Goal: Transaction & Acquisition: Purchase product/service

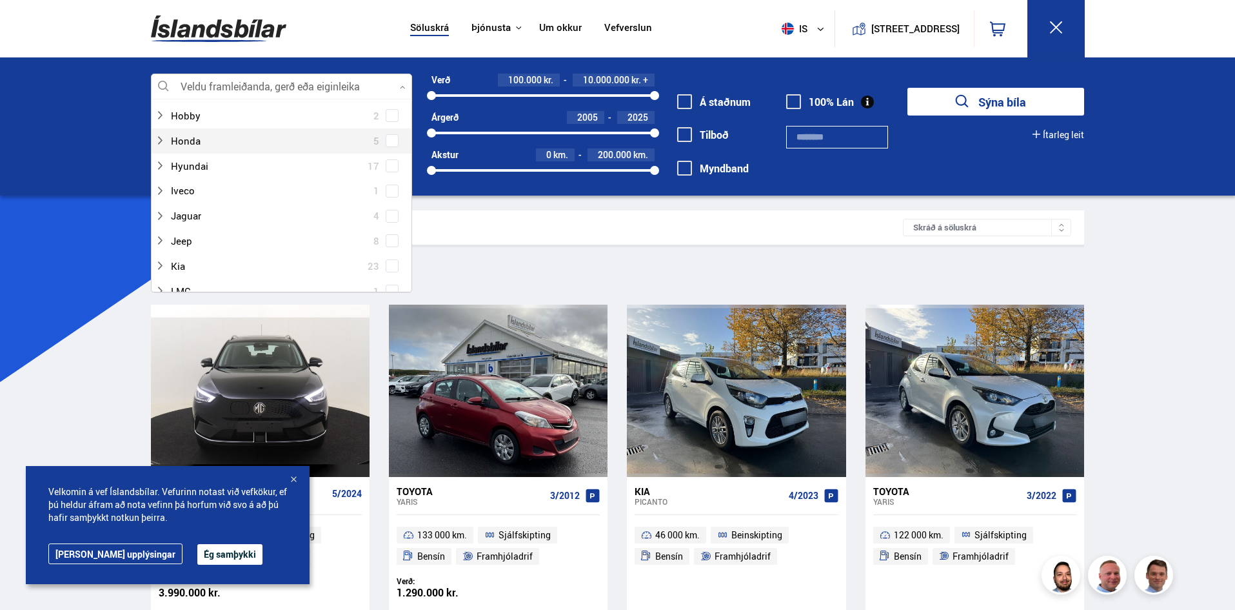
scroll to position [323, 0]
click at [187, 238] on div at bounding box center [269, 237] width 228 height 19
click at [390, 153] on span at bounding box center [392, 154] width 5 height 5
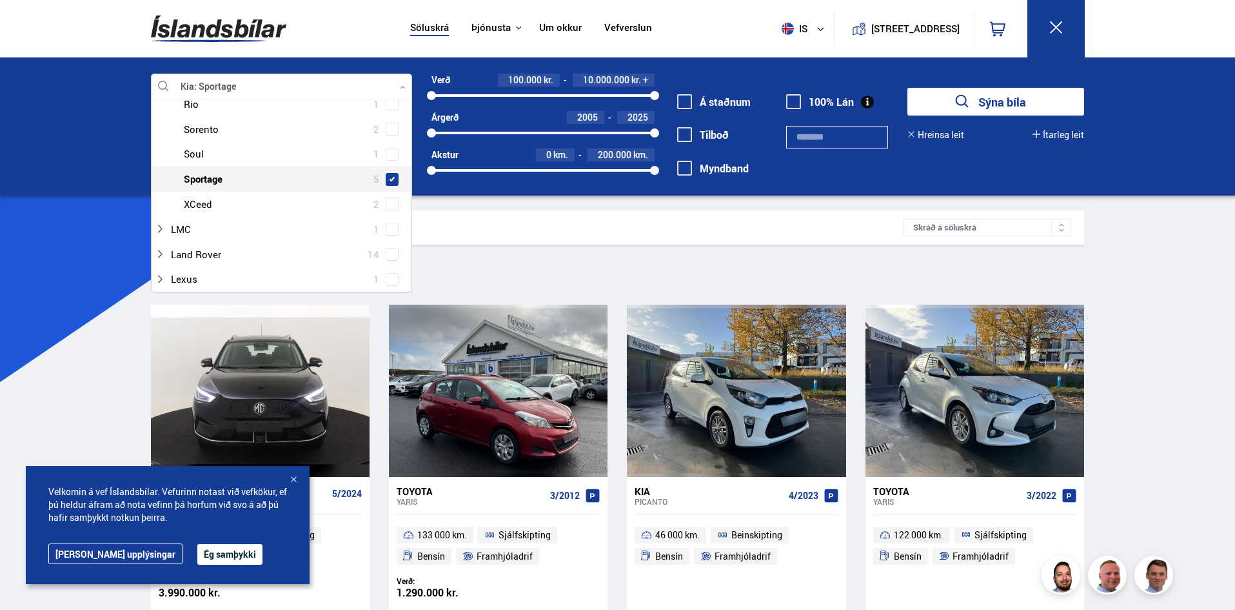
scroll to position [606, 0]
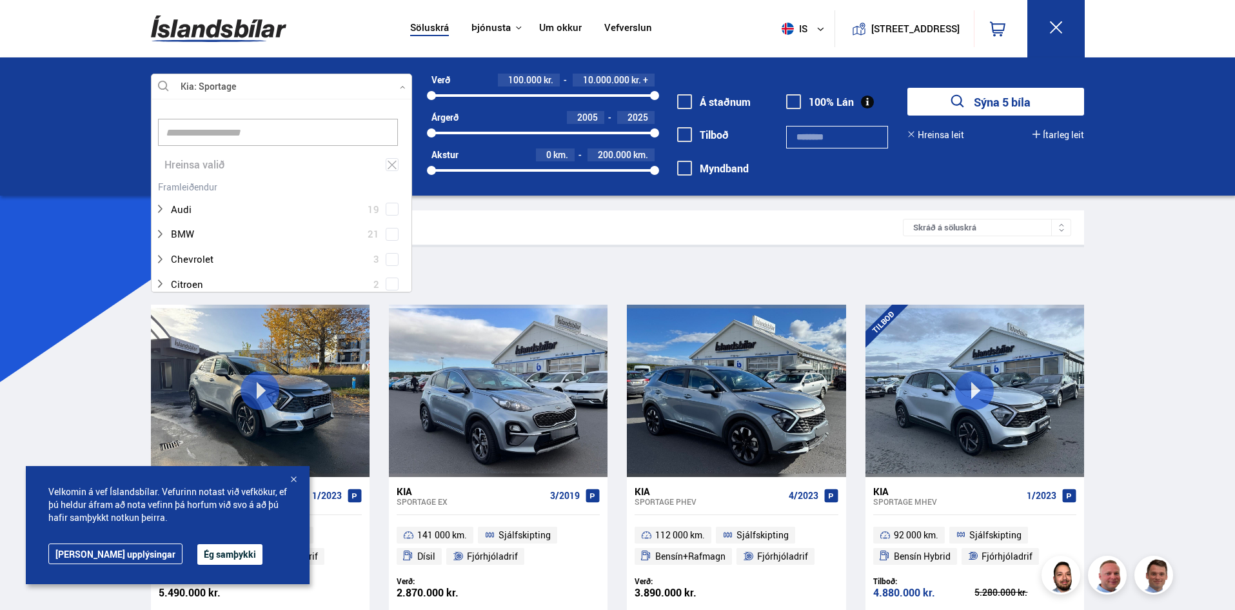
click at [197, 558] on button "Ég samþykki" at bounding box center [229, 554] width 65 height 21
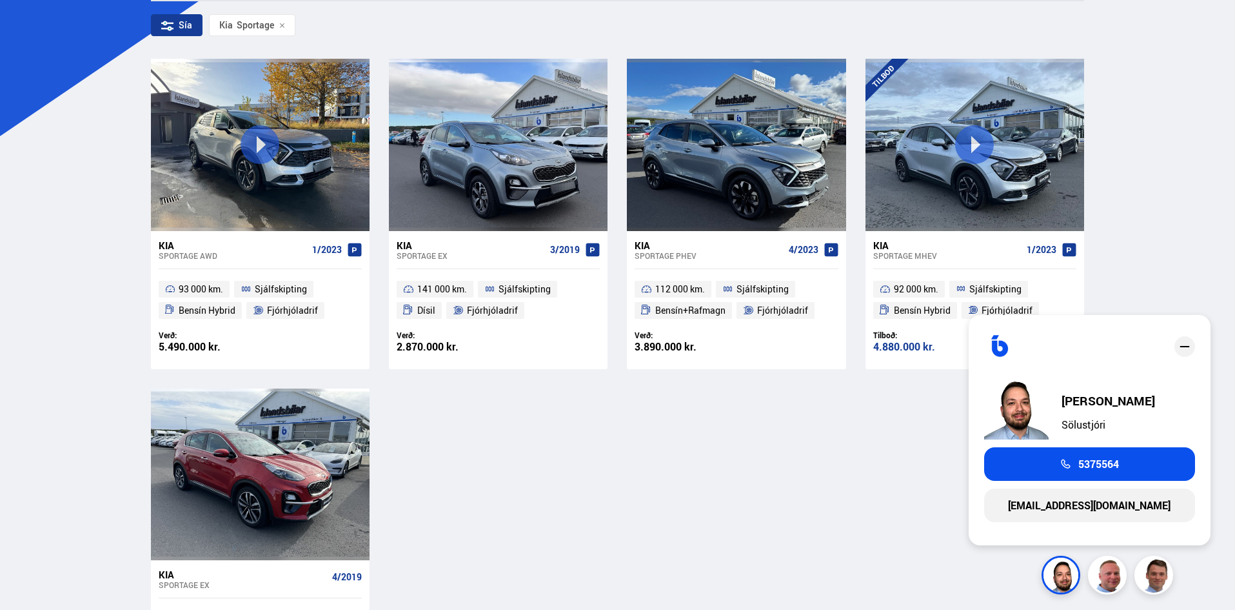
scroll to position [194, 0]
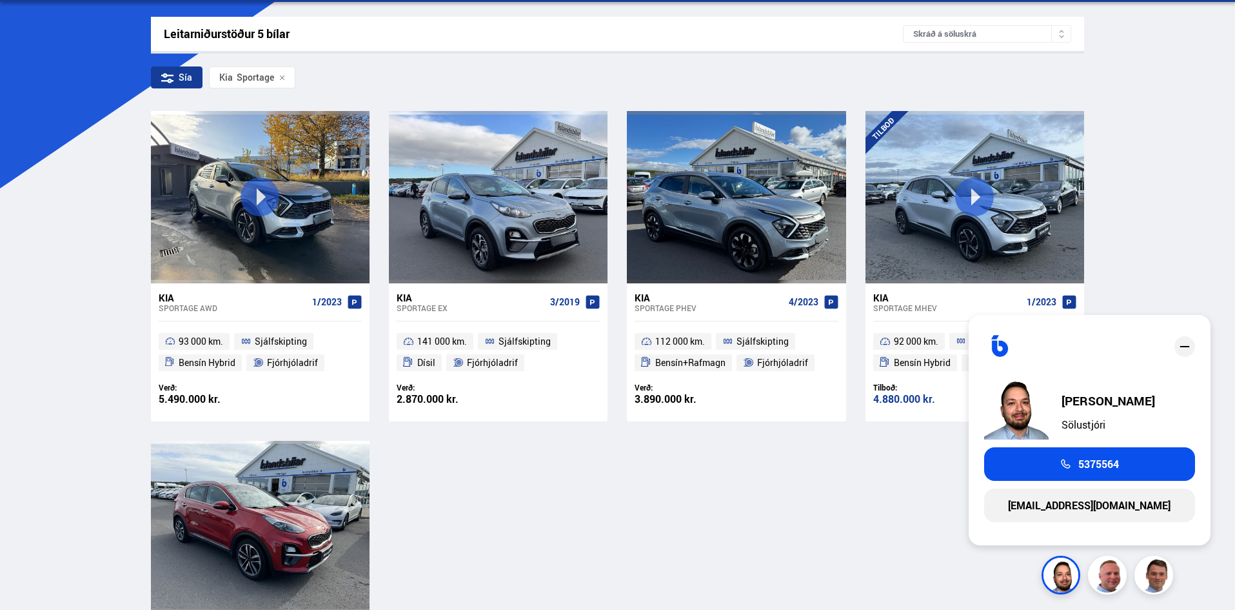
click at [1151, 254] on div "Söluskrá Þjónusta Íslandsbílar [DOMAIN_NAME] Íslandsvörn Leiðbeiningar Um okkur…" at bounding box center [617, 409] width 1235 height 1206
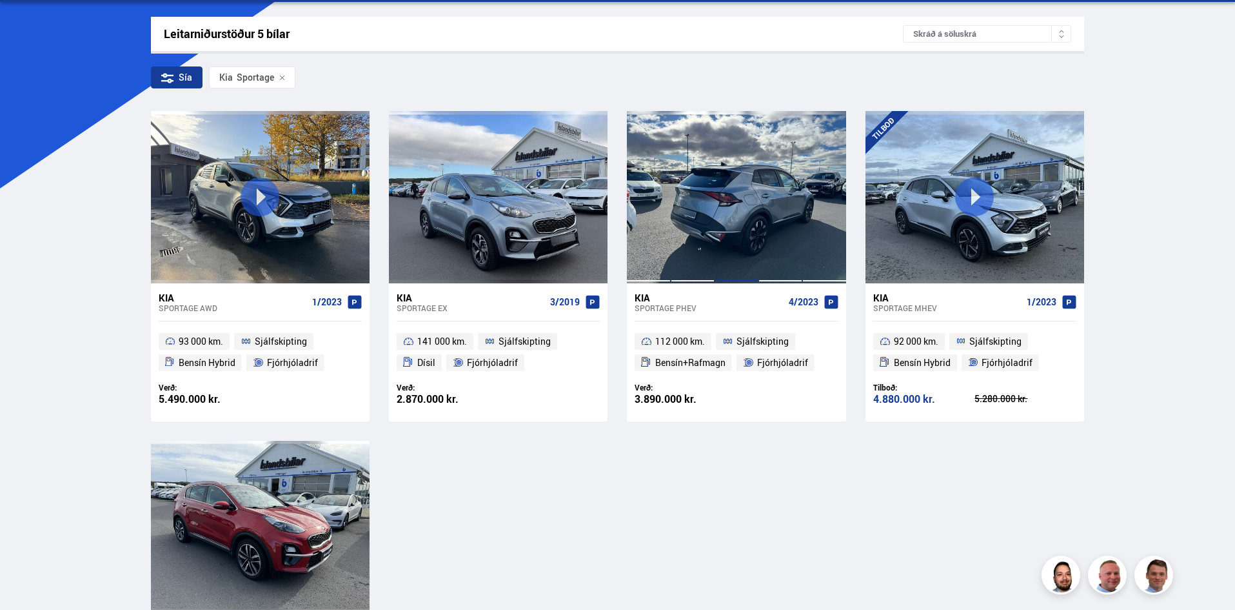
click at [746, 235] on div at bounding box center [737, 197] width 44 height 172
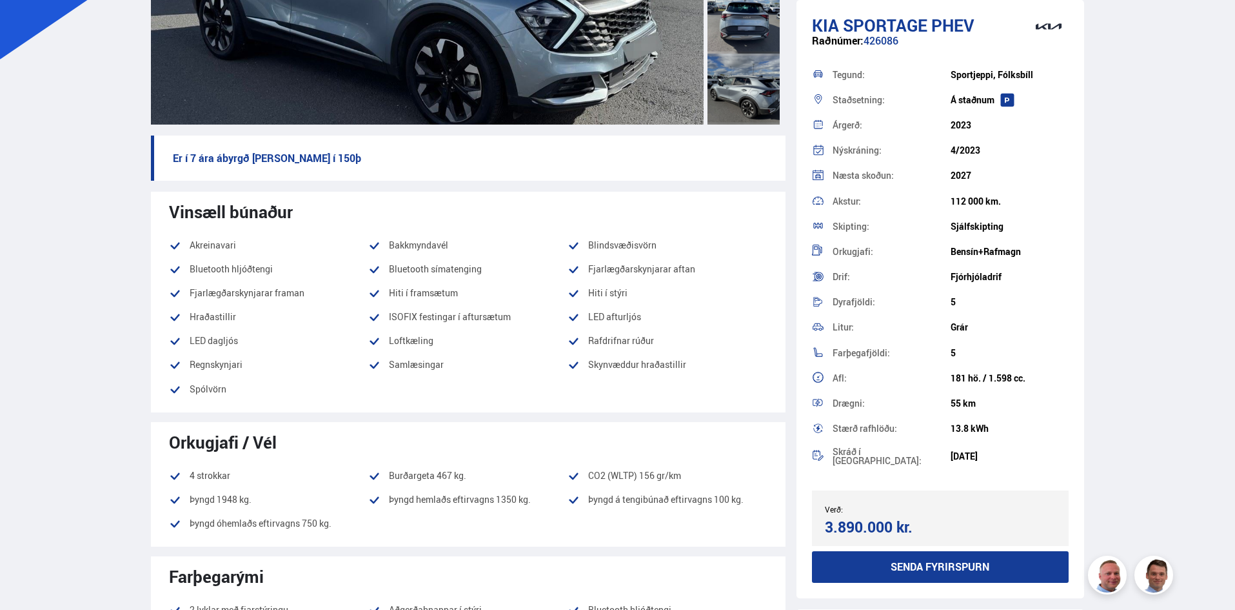
scroll to position [129, 0]
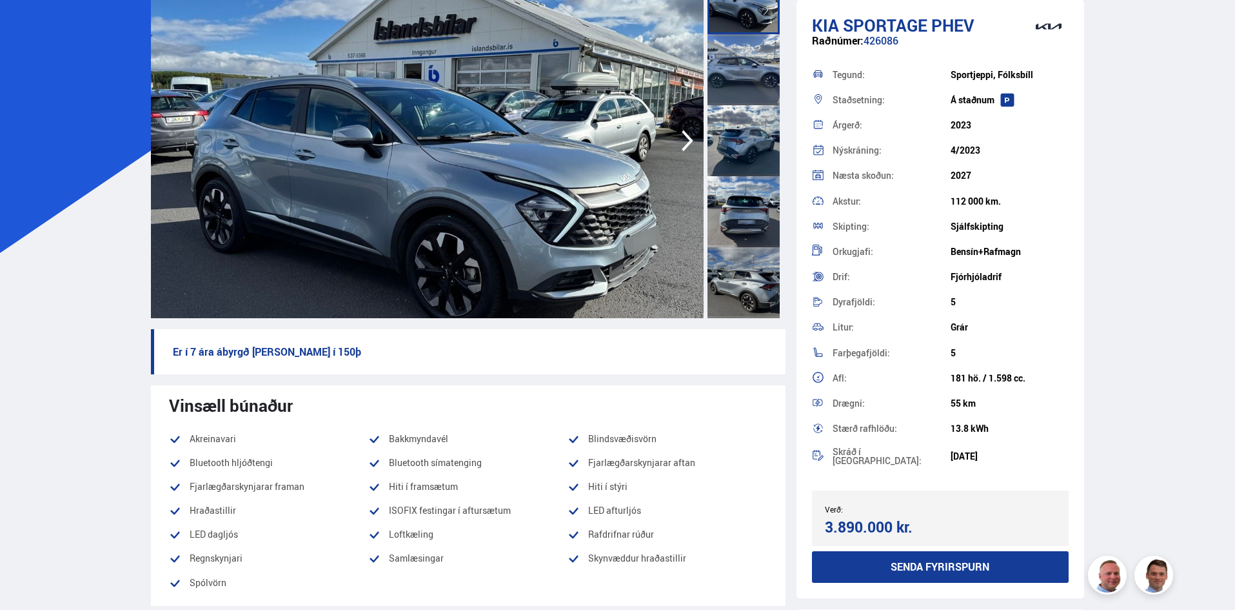
click at [466, 184] on img at bounding box center [427, 140] width 553 height 355
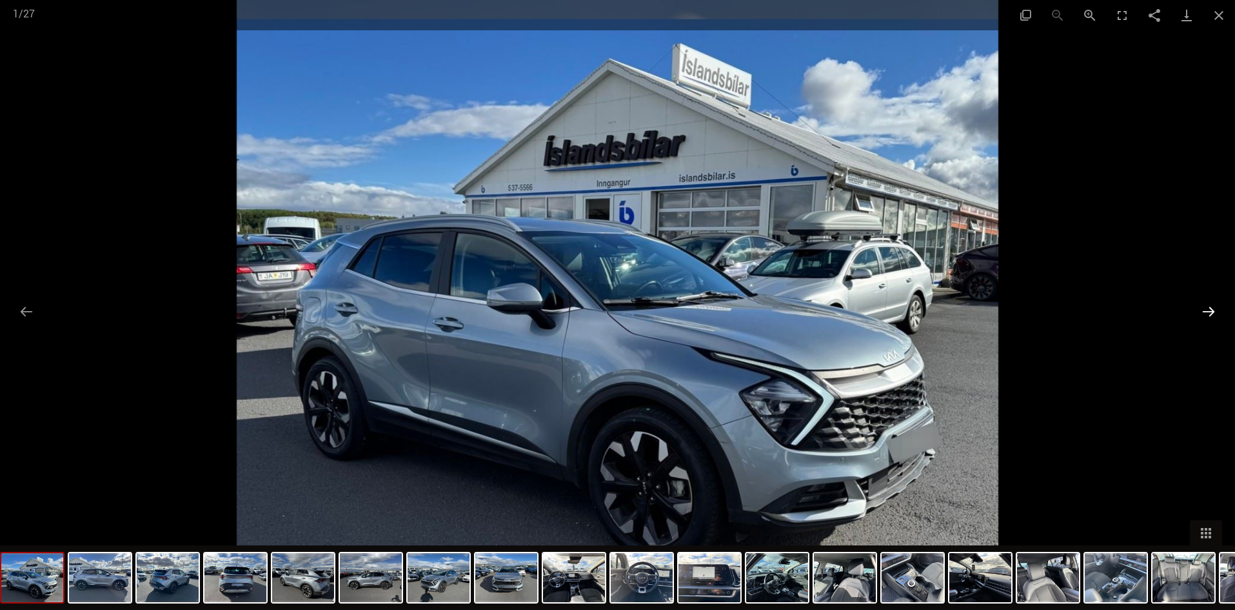
click at [1204, 307] on button "Next slide" at bounding box center [1208, 311] width 27 height 25
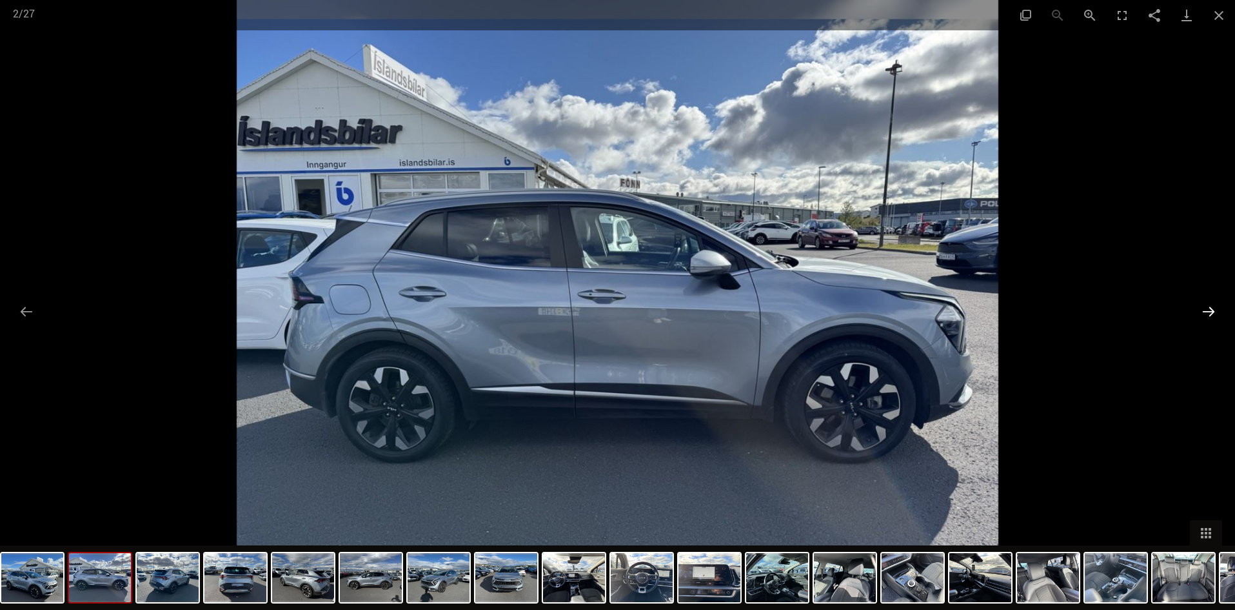
click at [1204, 307] on button "Next slide" at bounding box center [1208, 311] width 27 height 25
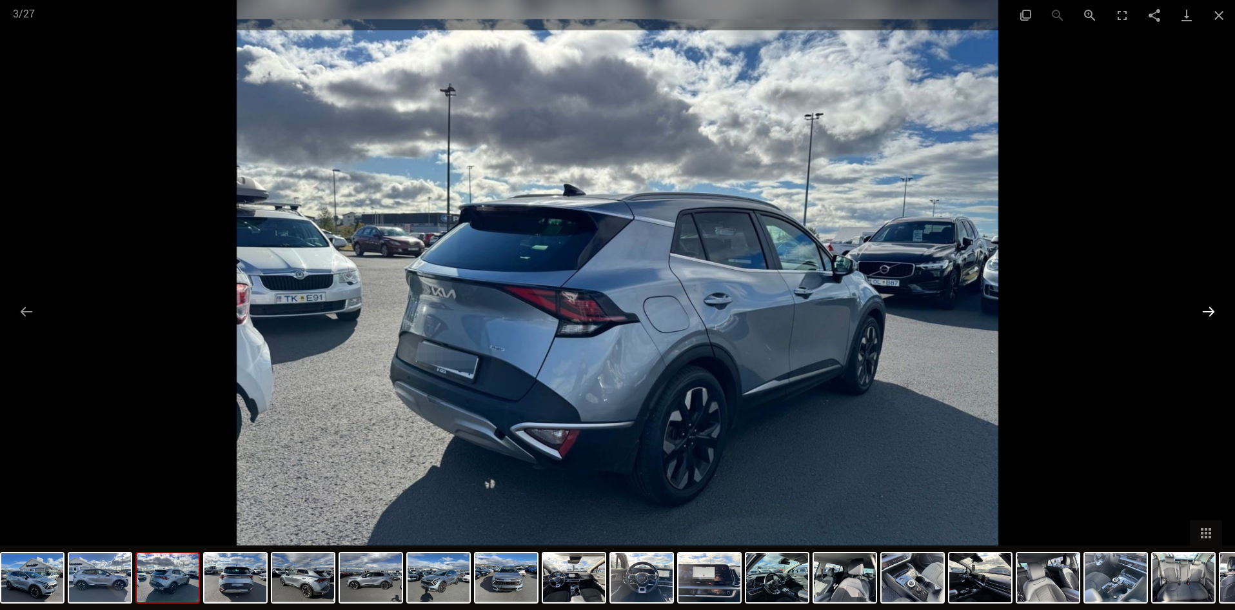
click at [1204, 308] on button "Next slide" at bounding box center [1208, 311] width 27 height 25
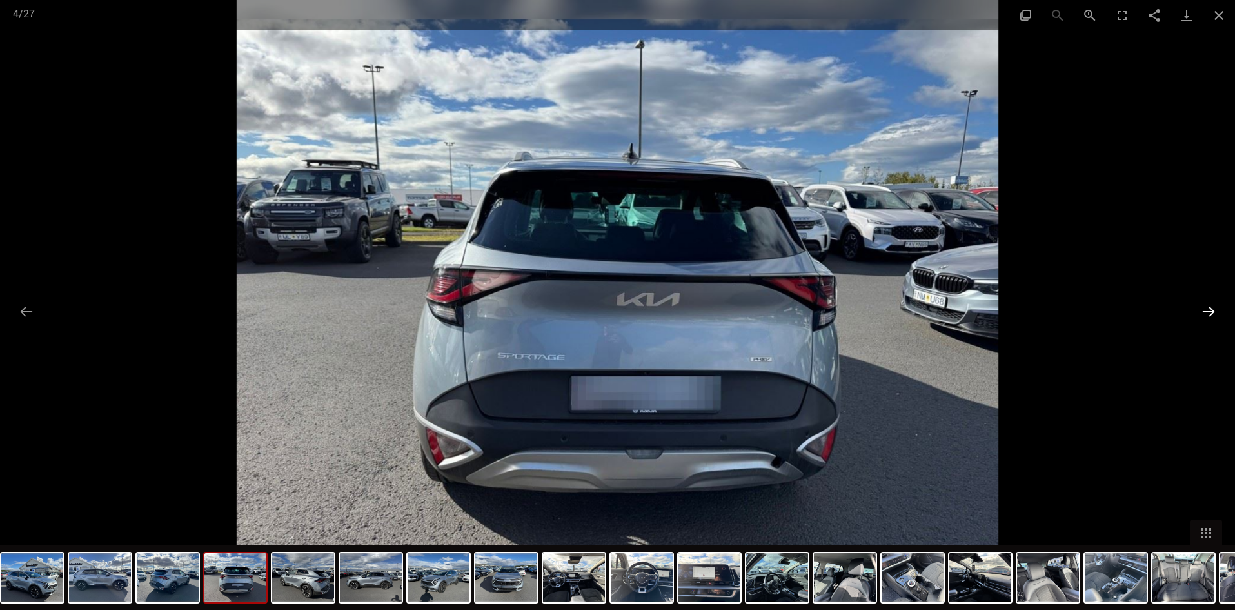
click at [1204, 308] on button "Next slide" at bounding box center [1208, 311] width 27 height 25
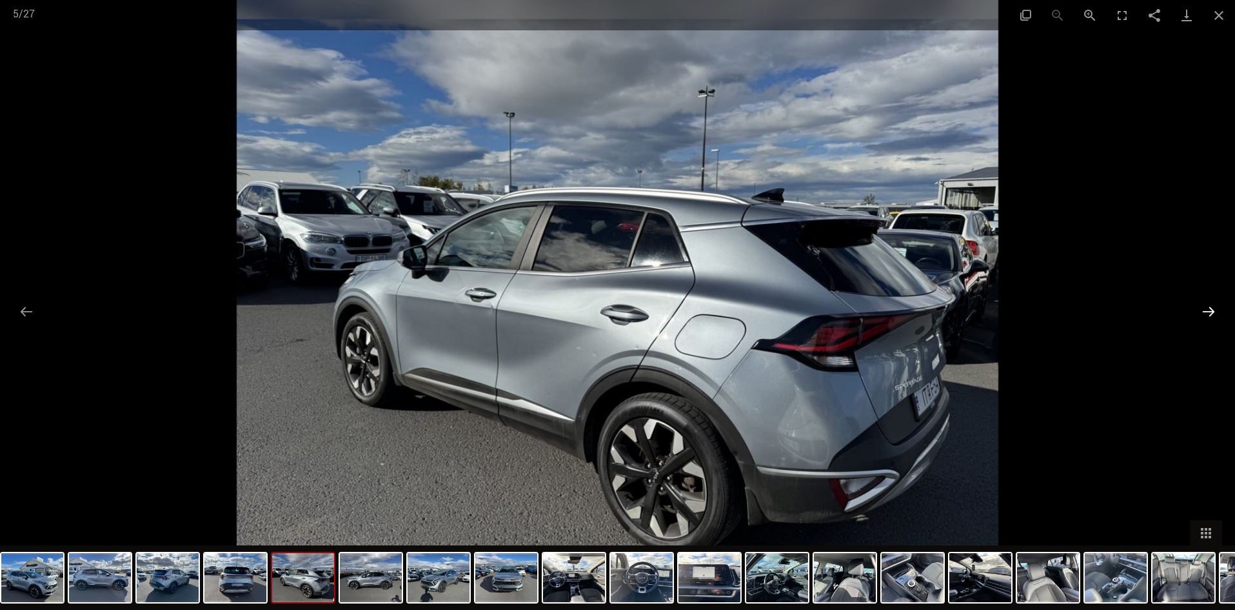
click at [1204, 308] on button "Next slide" at bounding box center [1208, 311] width 27 height 25
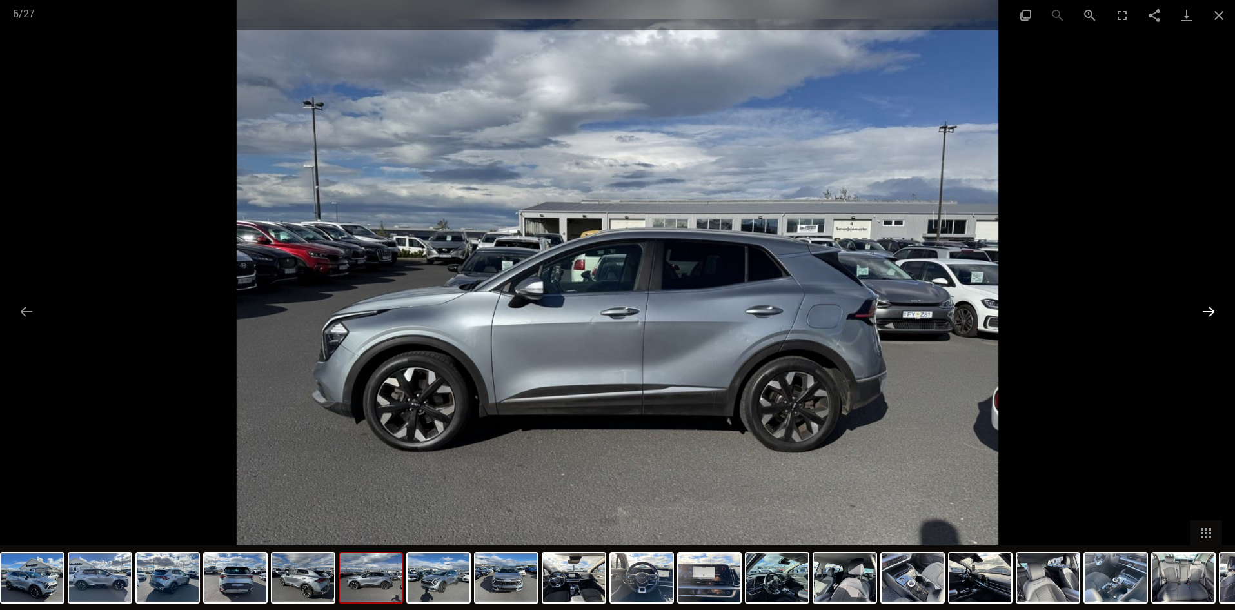
click at [1204, 308] on button "Next slide" at bounding box center [1208, 311] width 27 height 25
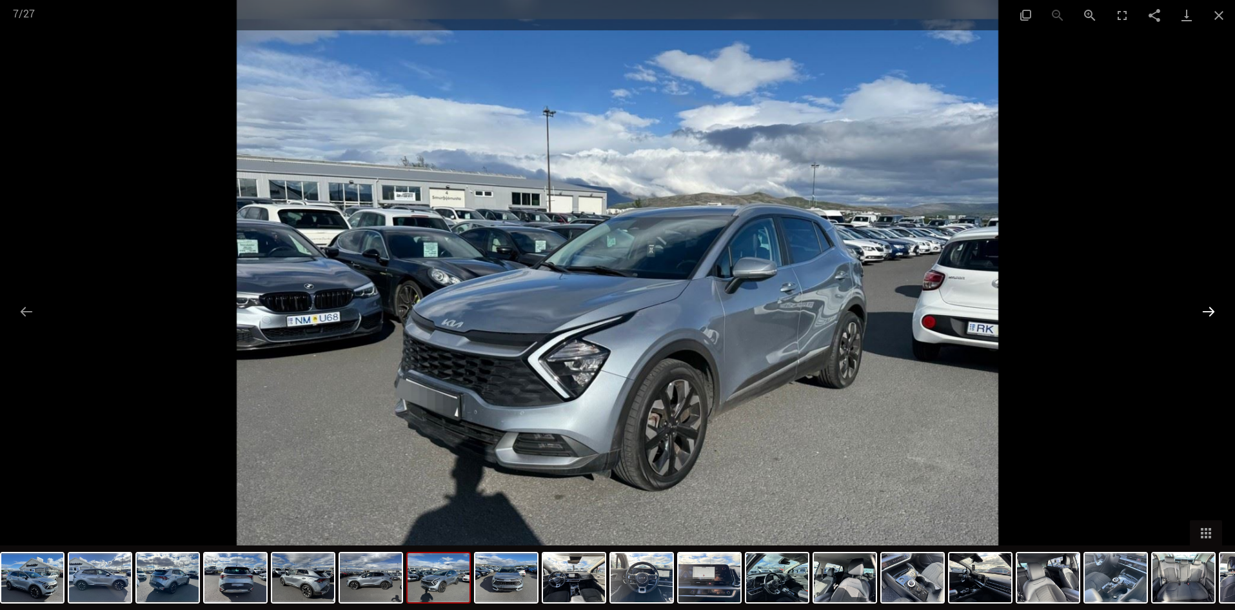
click at [1204, 308] on button "Next slide" at bounding box center [1208, 311] width 27 height 25
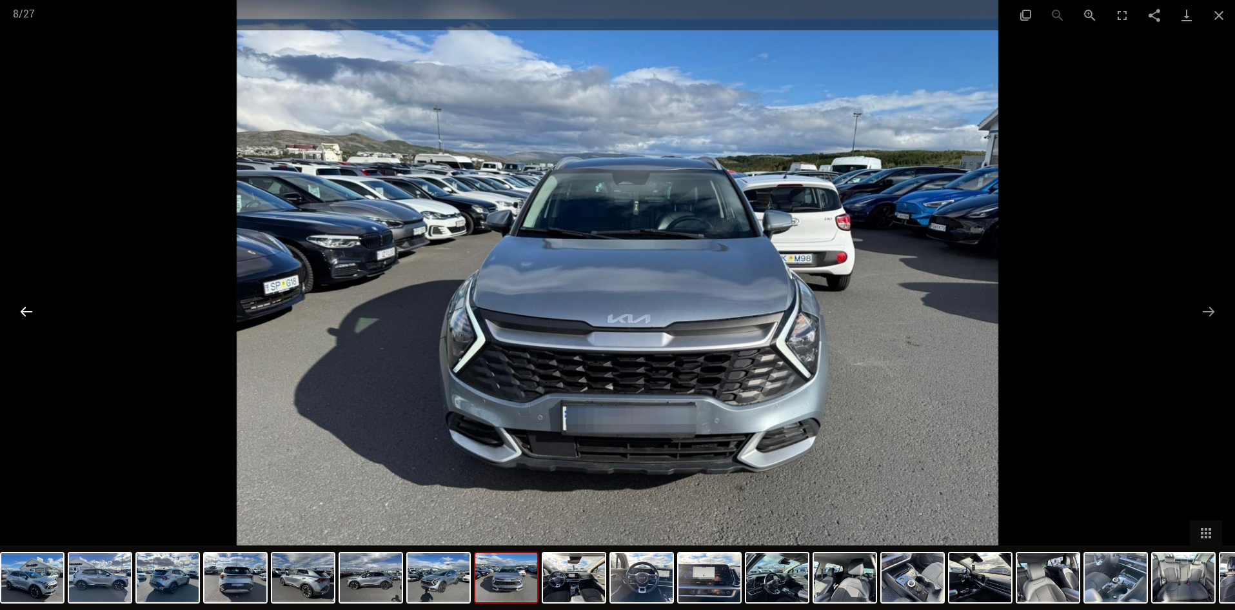
click at [26, 306] on button "Previous slide" at bounding box center [26, 311] width 27 height 25
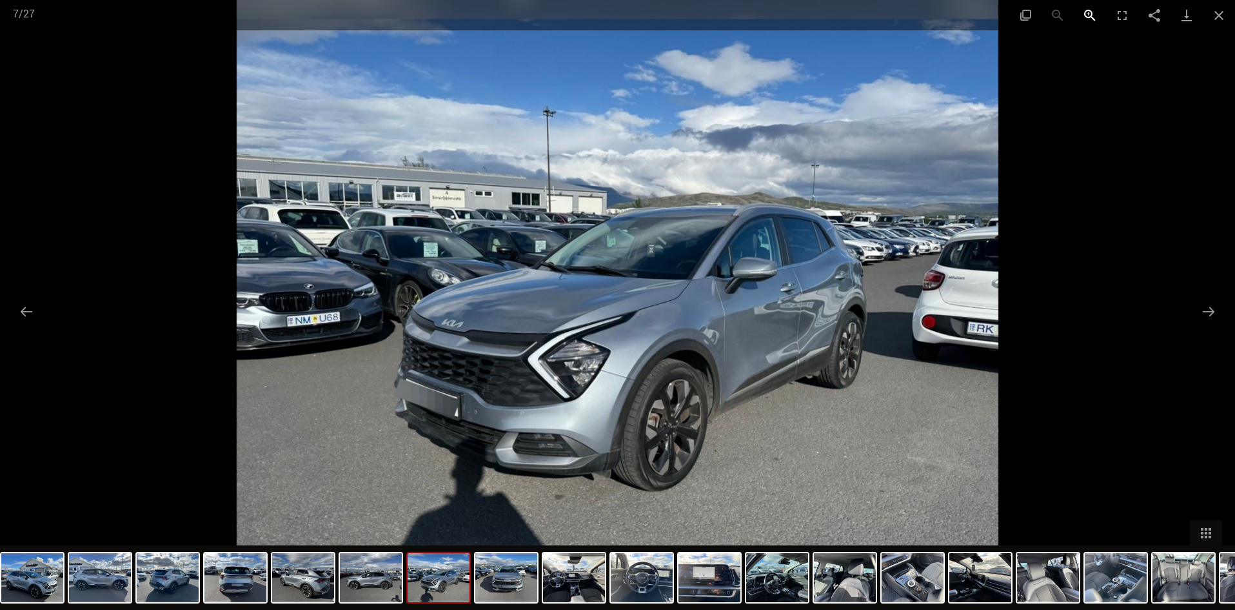
click at [1088, 10] on button "Zoom in" at bounding box center [1090, 15] width 32 height 30
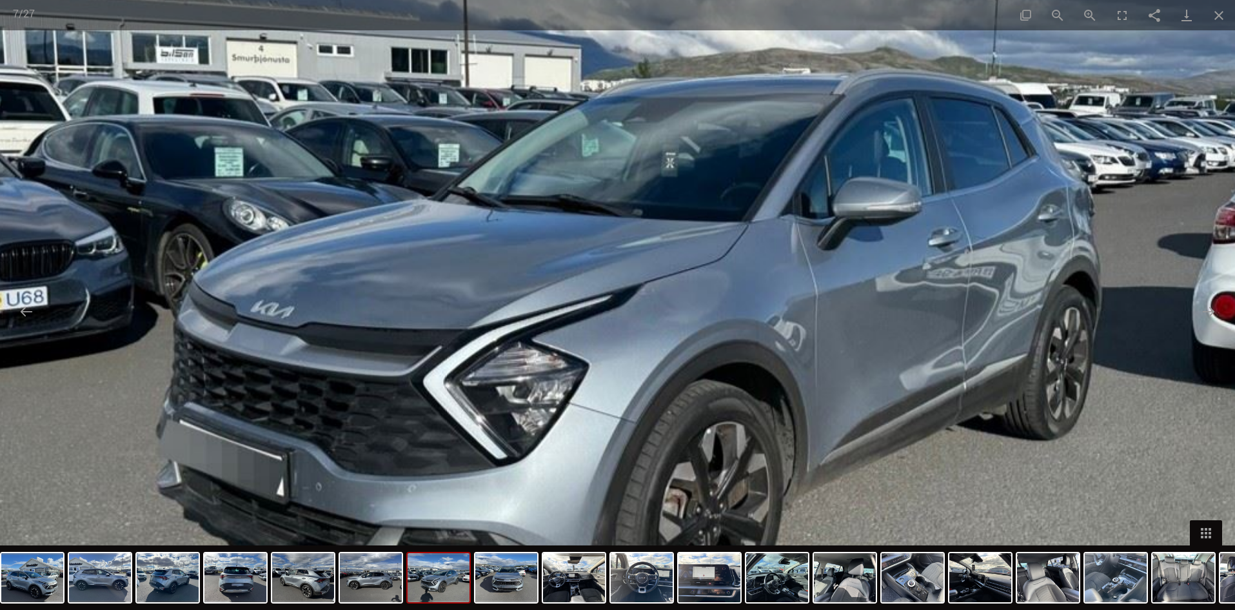
drag, startPoint x: 921, startPoint y: 220, endPoint x: 899, endPoint y: 159, distance: 64.5
click at [901, 164] on img at bounding box center [603, 272] width 1524 height 1219
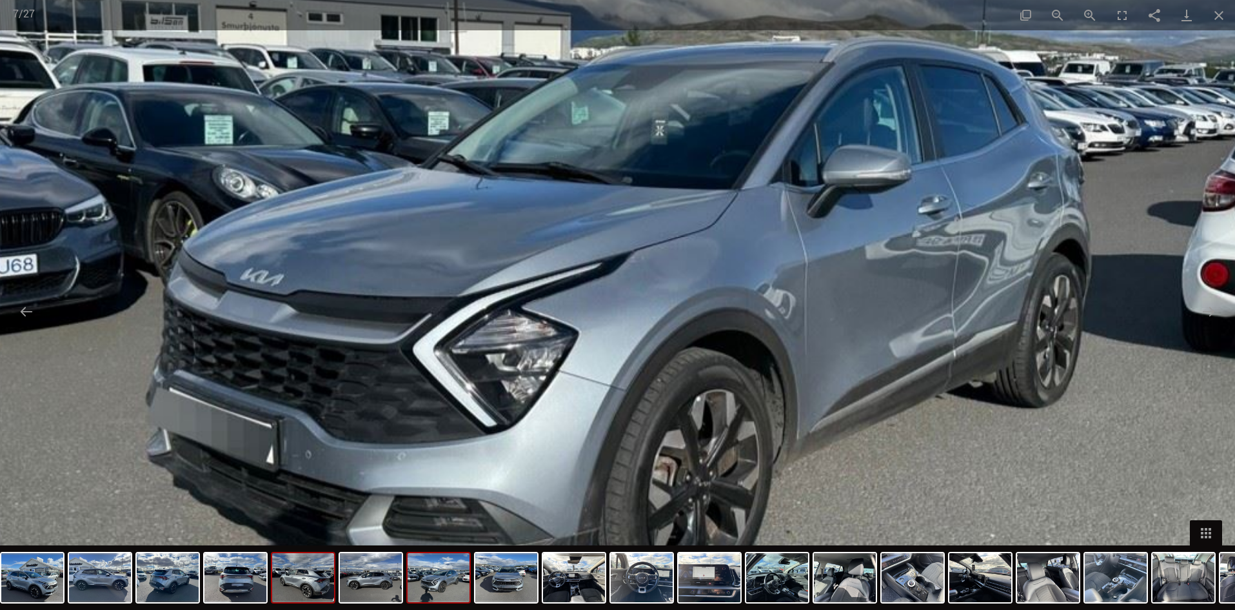
click at [309, 589] on img at bounding box center [303, 577] width 62 height 49
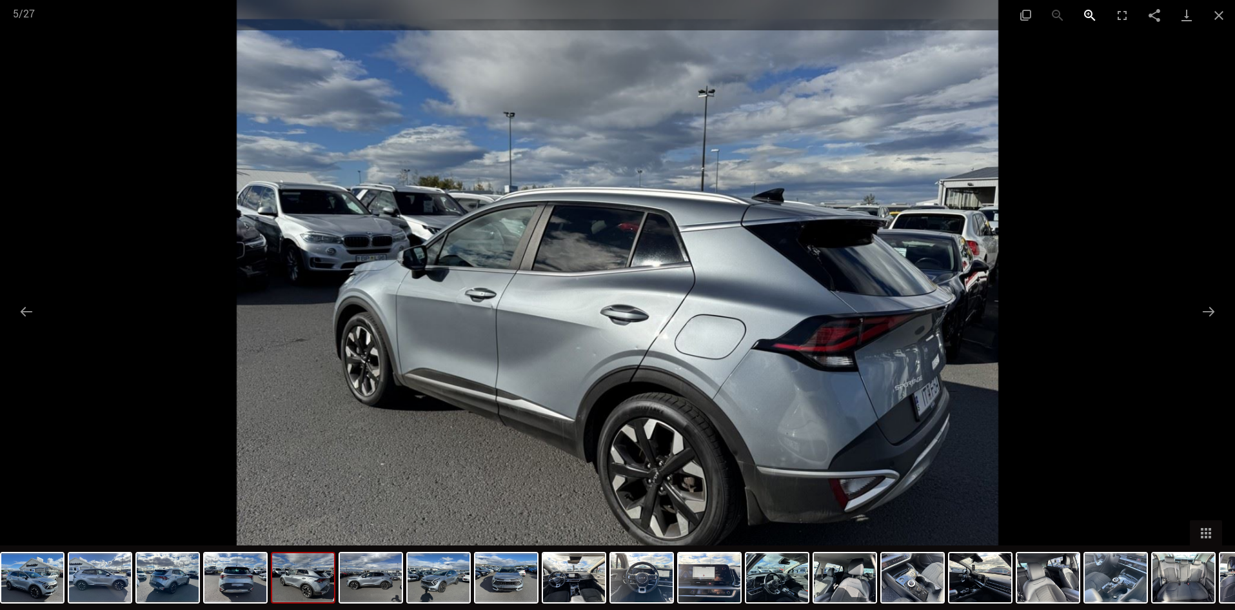
click at [1086, 14] on button "Zoom in" at bounding box center [1090, 15] width 32 height 30
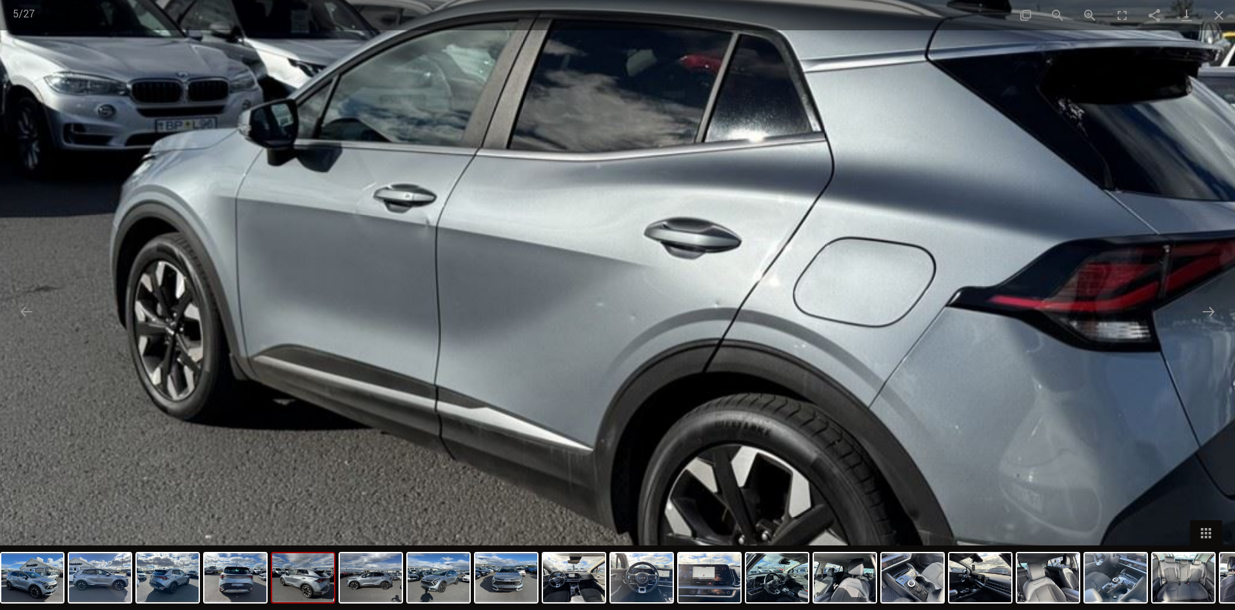
drag, startPoint x: 746, startPoint y: 324, endPoint x: 809, endPoint y: 234, distance: 109.7
click at [809, 234] on img at bounding box center [679, 218] width 1524 height 1219
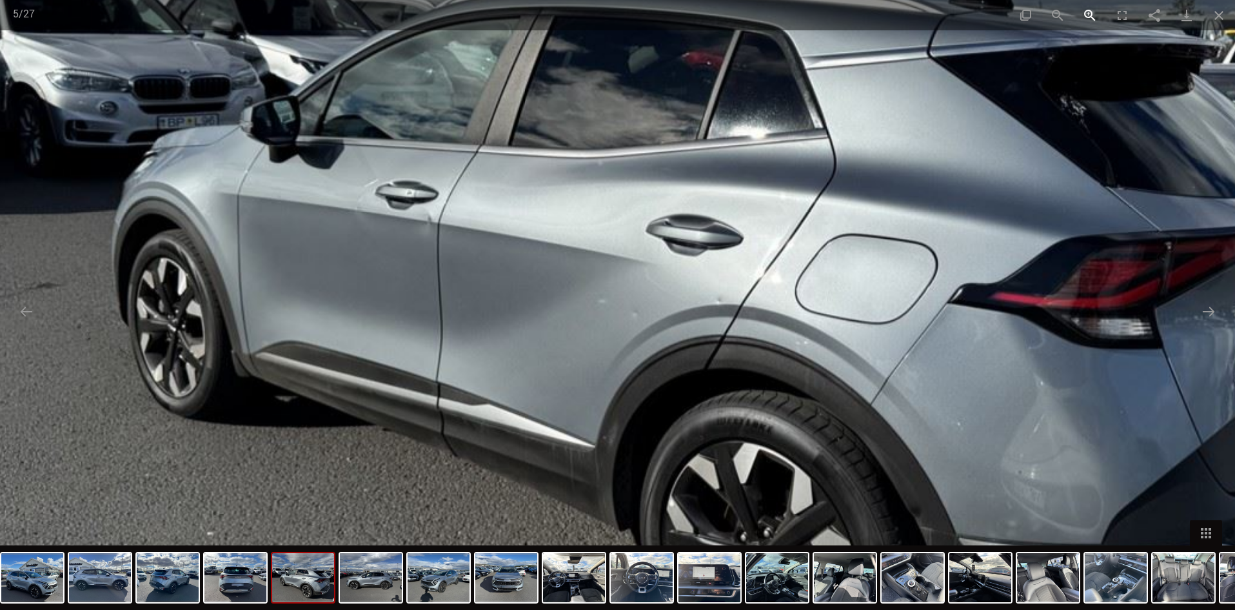
click at [1090, 14] on button "Zoom in" at bounding box center [1090, 15] width 32 height 30
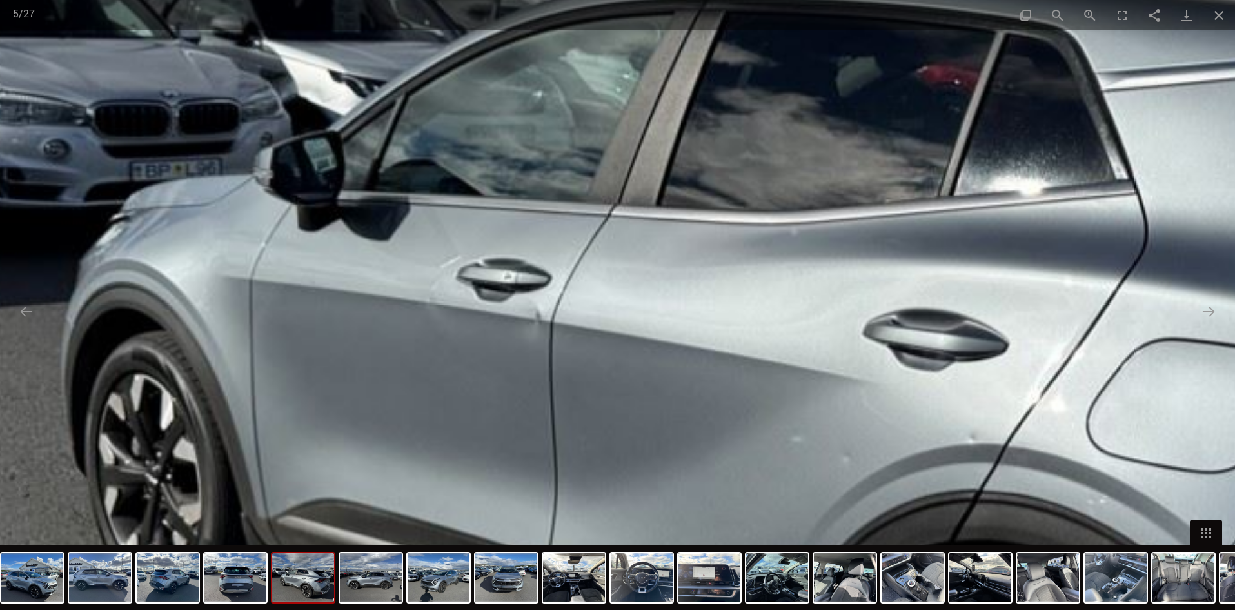
drag, startPoint x: 306, startPoint y: 350, endPoint x: 620, endPoint y: 355, distance: 314.2
click at [617, 355] on img at bounding box center [915, 310] width 2286 height 1829
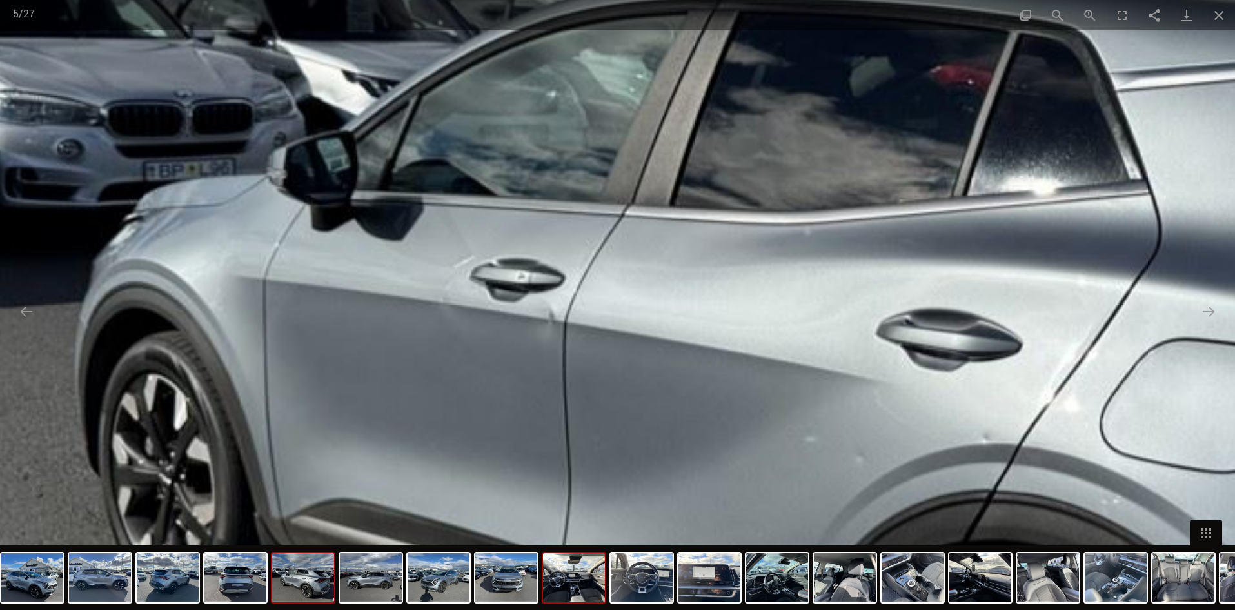
click at [564, 574] on img at bounding box center [574, 577] width 62 height 49
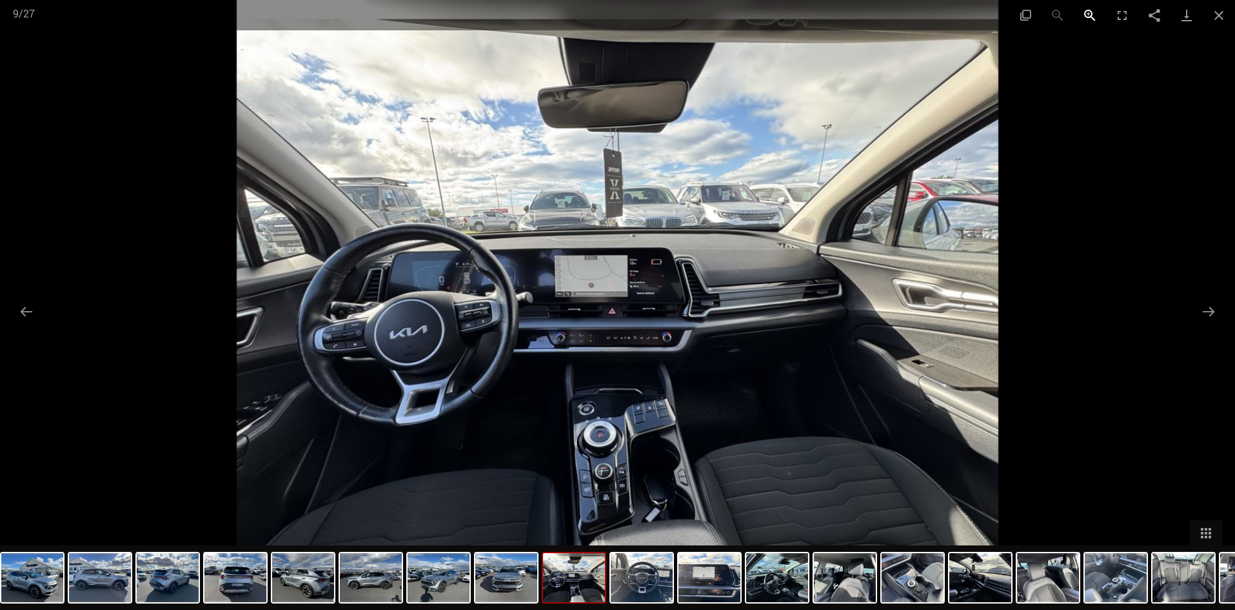
click at [1091, 11] on button "Zoom in" at bounding box center [1090, 15] width 32 height 30
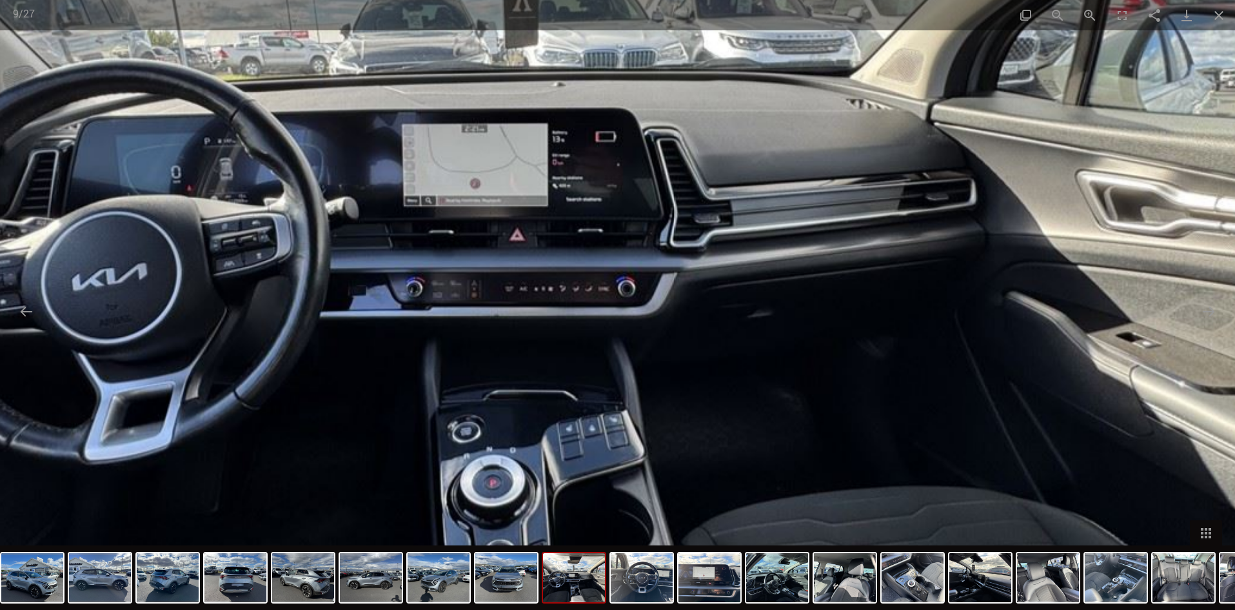
drag, startPoint x: 985, startPoint y: 228, endPoint x: 862, endPoint y: 93, distance: 183.1
click at [875, 115] on img at bounding box center [528, 223] width 1524 height 1219
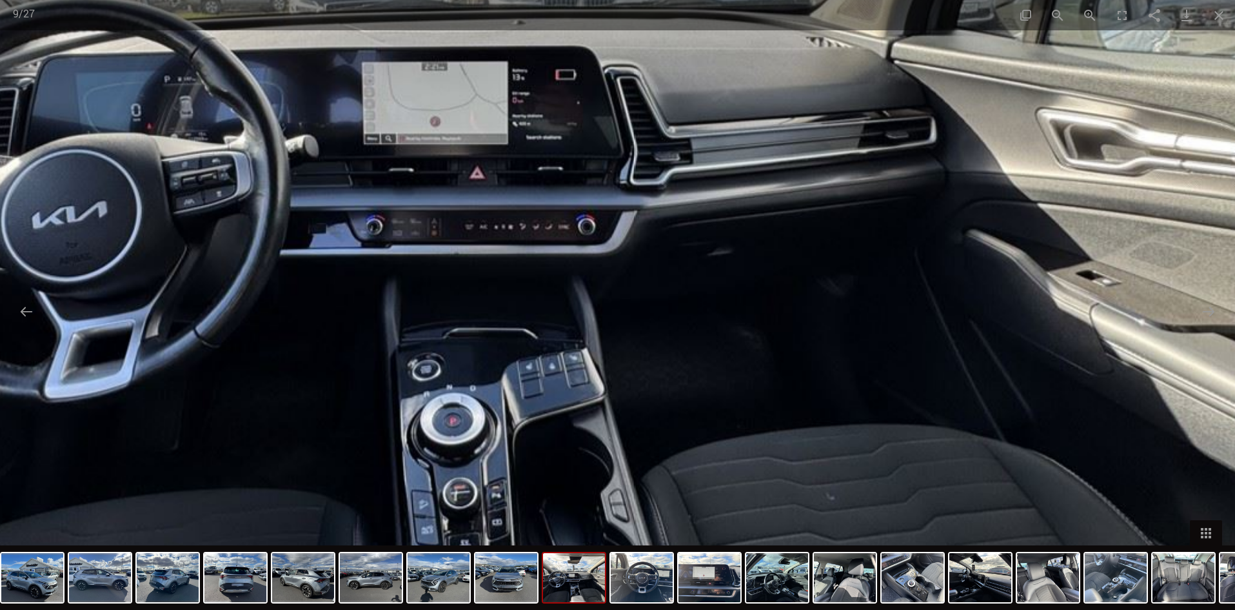
drag, startPoint x: 939, startPoint y: 280, endPoint x: 875, endPoint y: 155, distance: 139.9
click at [878, 161] on img at bounding box center [488, 161] width 1524 height 1219
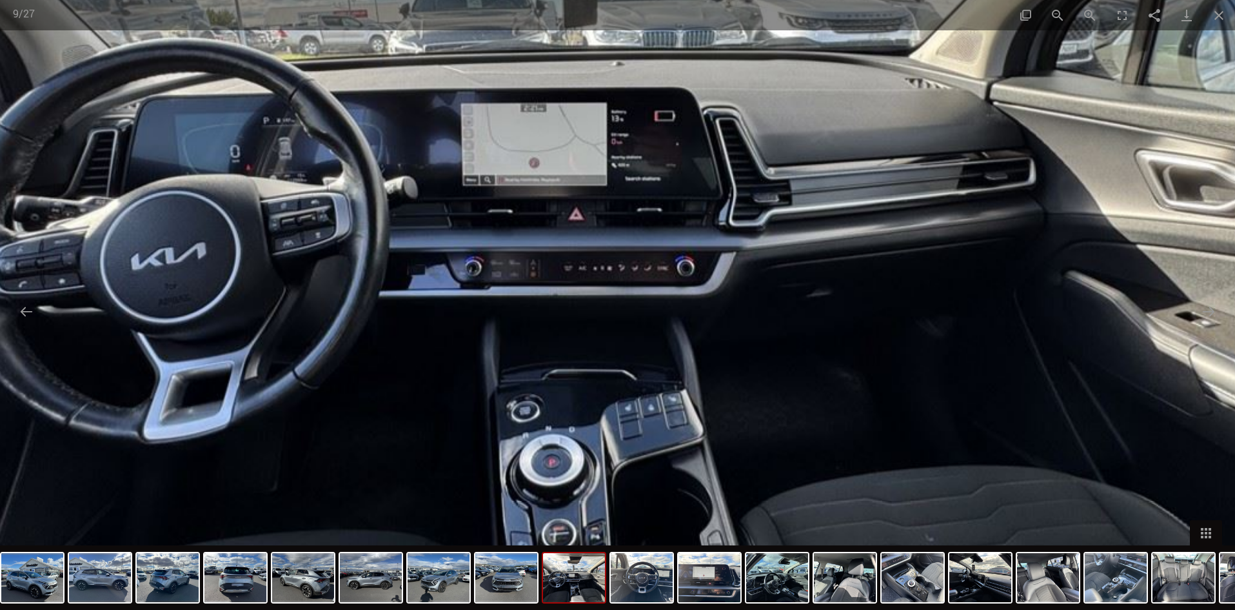
drag, startPoint x: 575, startPoint y: 219, endPoint x: 699, endPoint y: 356, distance: 185.0
click at [699, 356] on img at bounding box center [587, 202] width 1524 height 1219
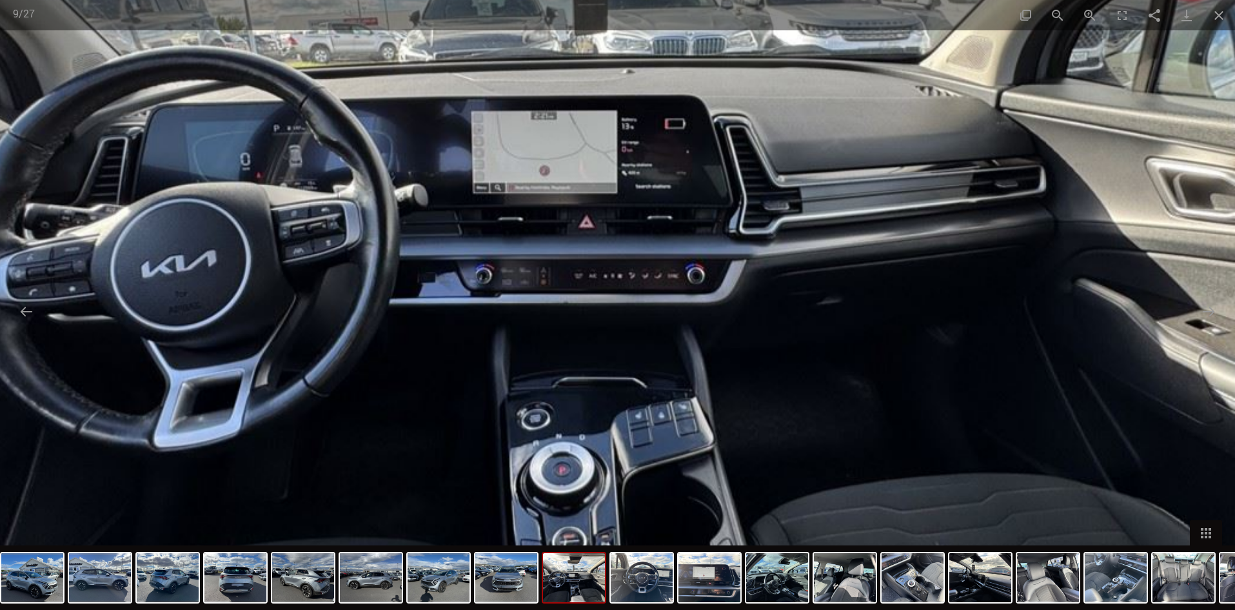
click at [1050, 211] on img at bounding box center [597, 210] width 1524 height 1219
click at [643, 575] on img at bounding box center [642, 577] width 62 height 49
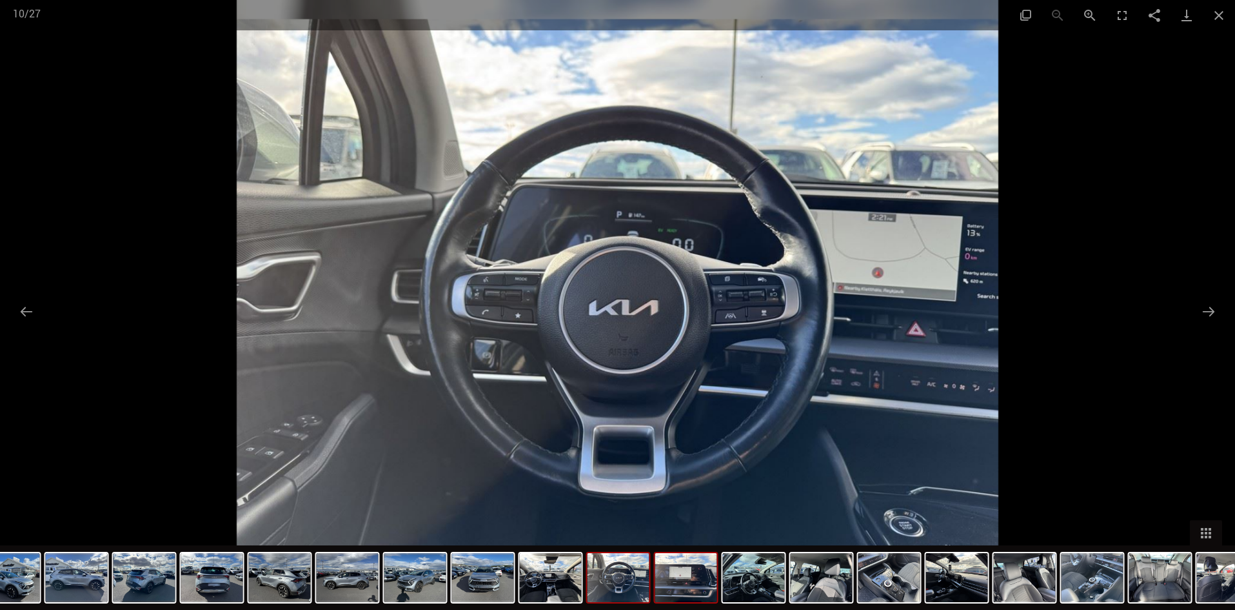
click at [694, 579] on img at bounding box center [686, 577] width 62 height 49
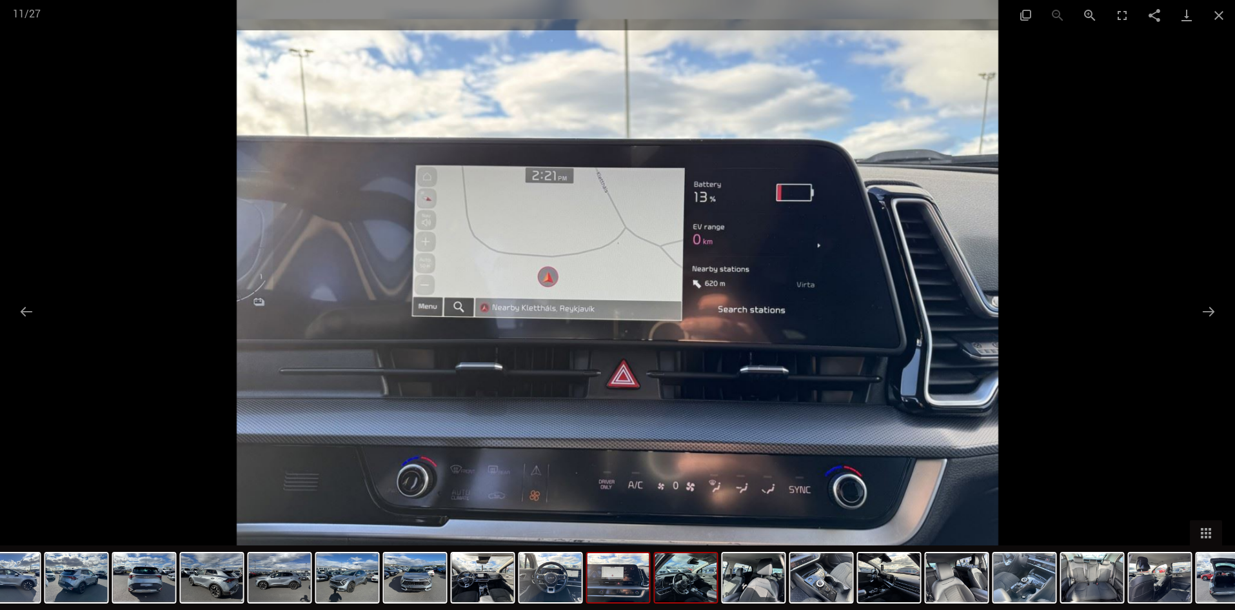
click at [697, 579] on img at bounding box center [686, 577] width 62 height 49
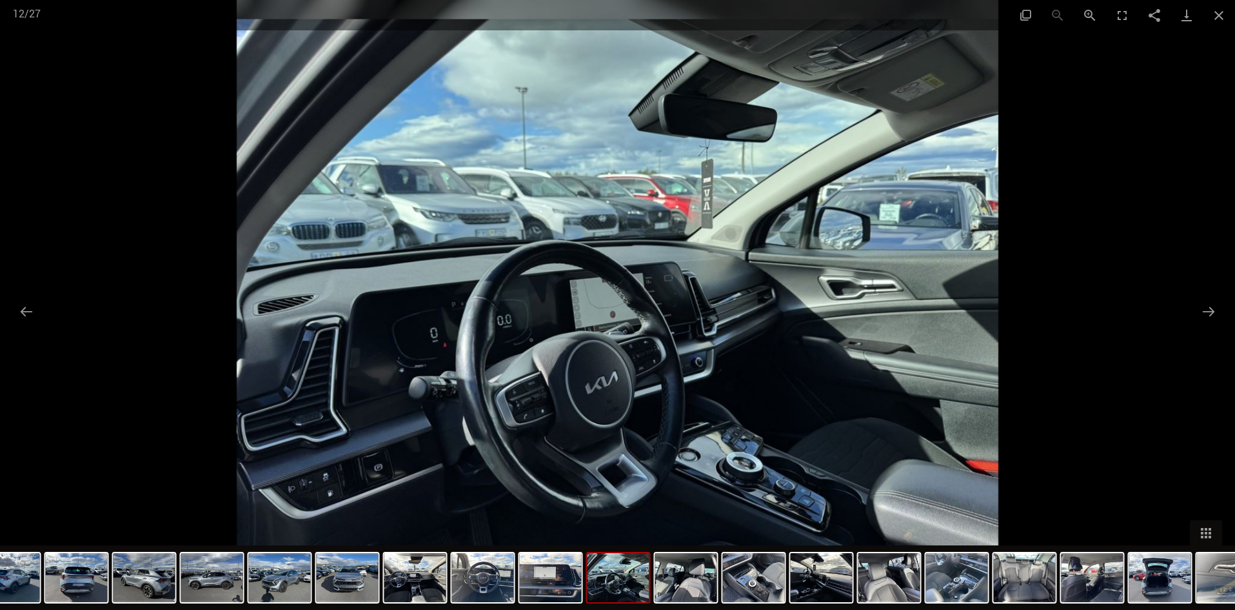
click at [697, 579] on img at bounding box center [686, 577] width 62 height 49
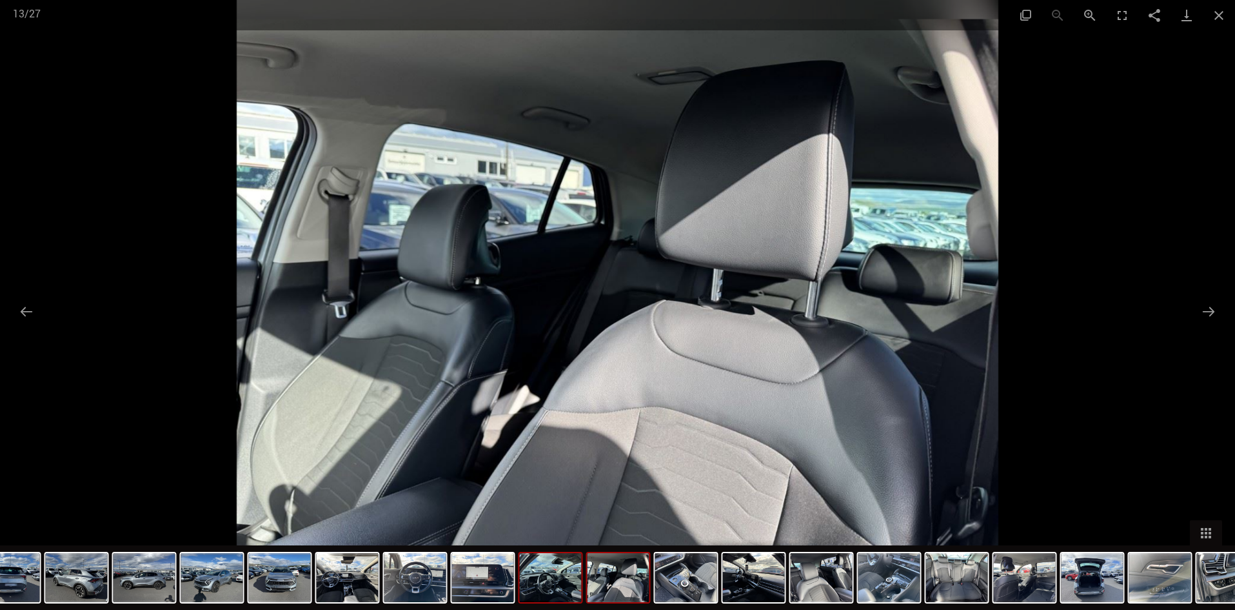
click at [697, 579] on img at bounding box center [686, 577] width 62 height 49
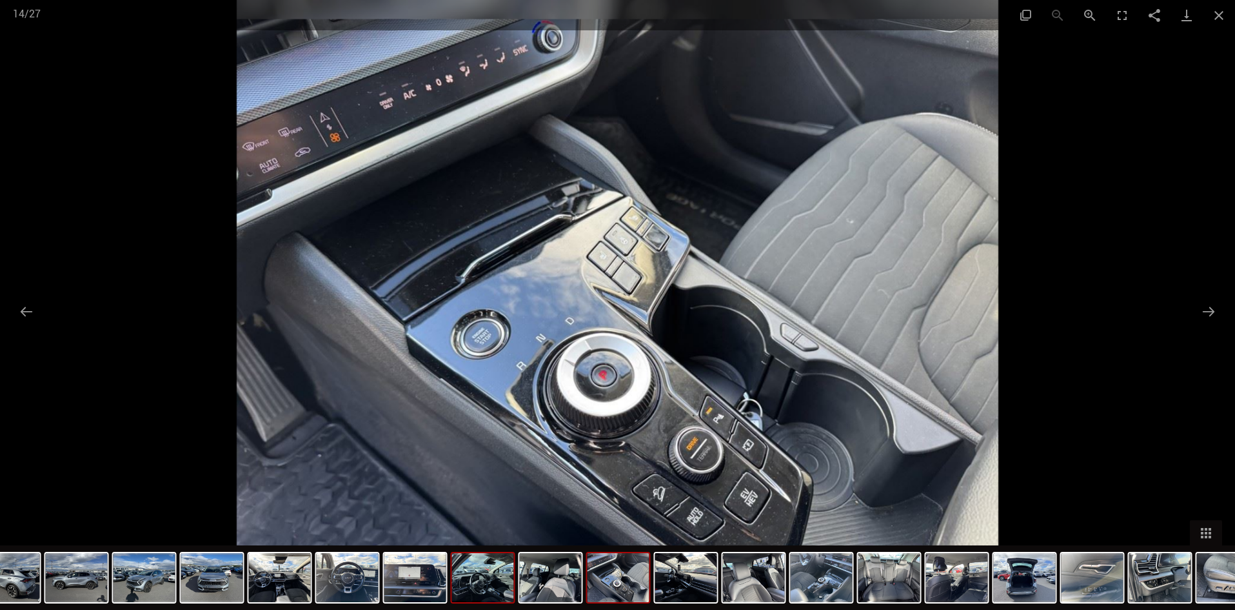
click at [697, 579] on img at bounding box center [686, 577] width 62 height 49
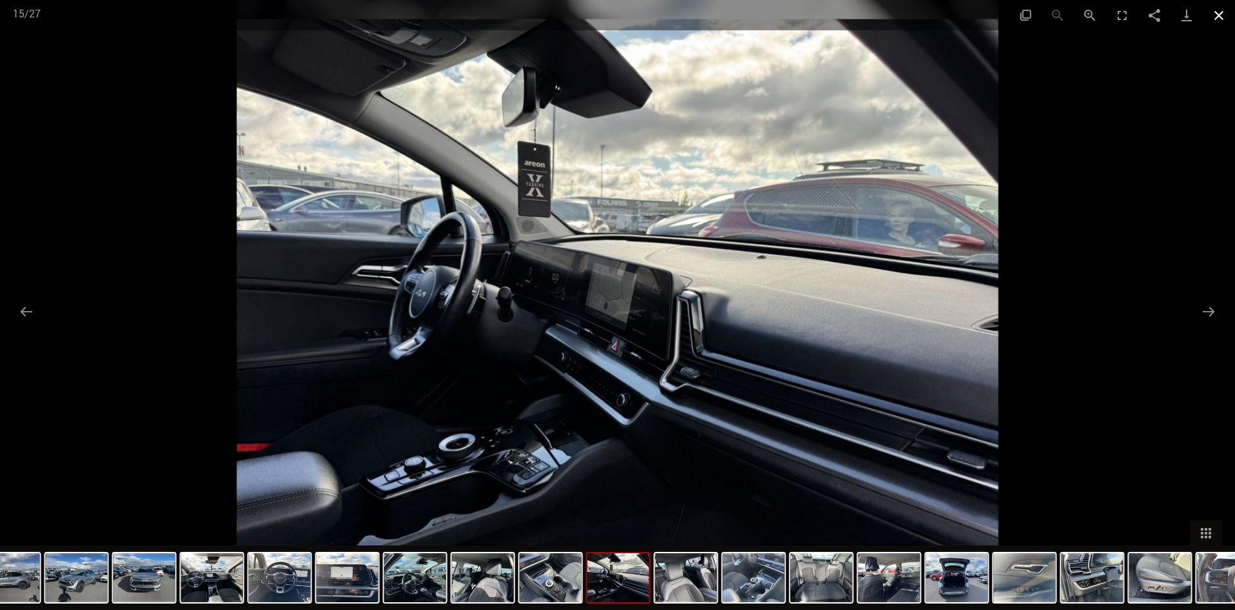
click at [1221, 12] on button "Close gallery" at bounding box center [1219, 15] width 32 height 30
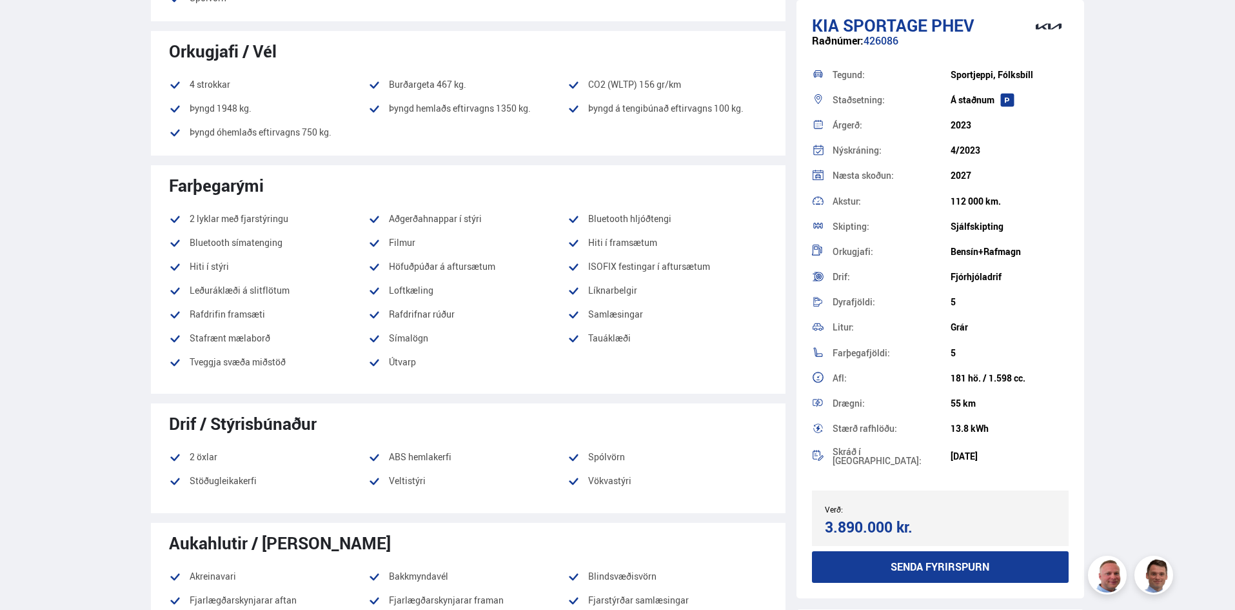
scroll to position [710, 0]
